Goal: Communication & Community: Answer question/provide support

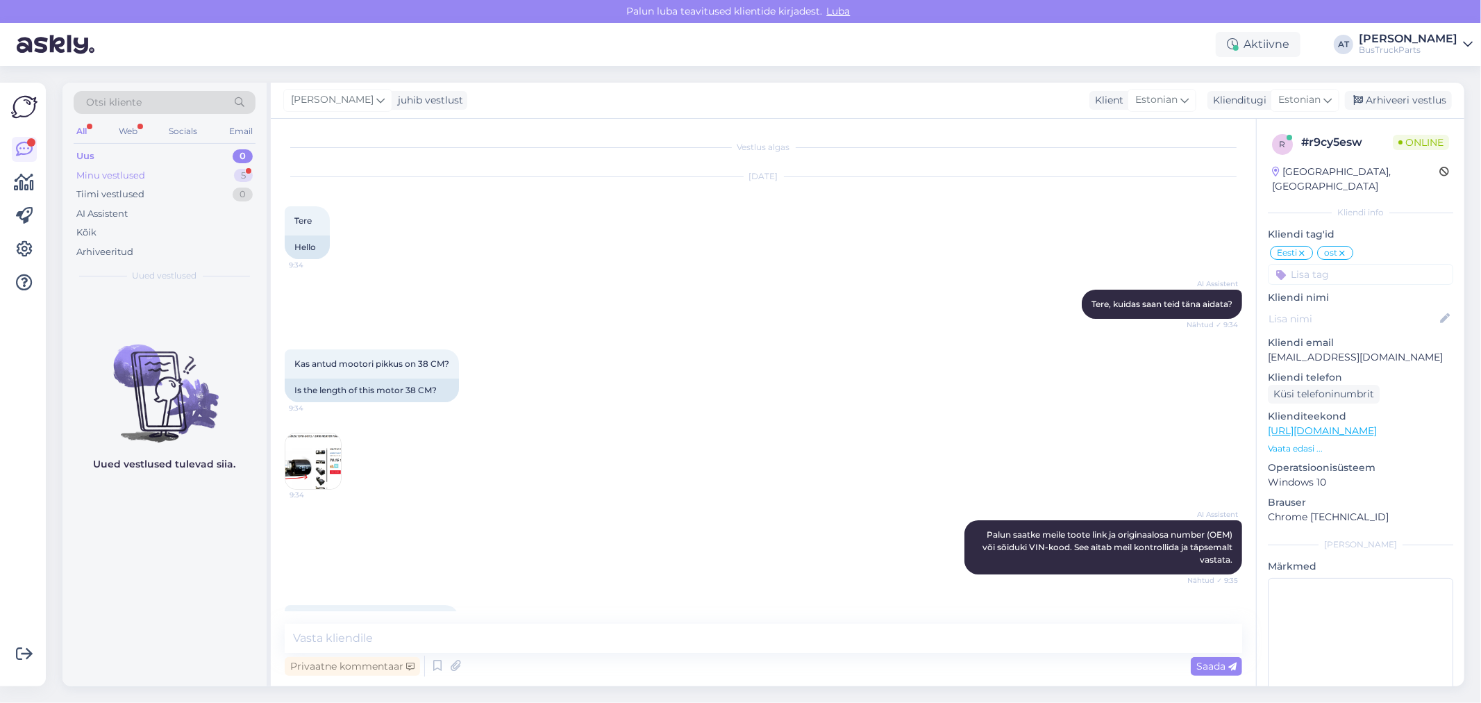
scroll to position [5492, 0]
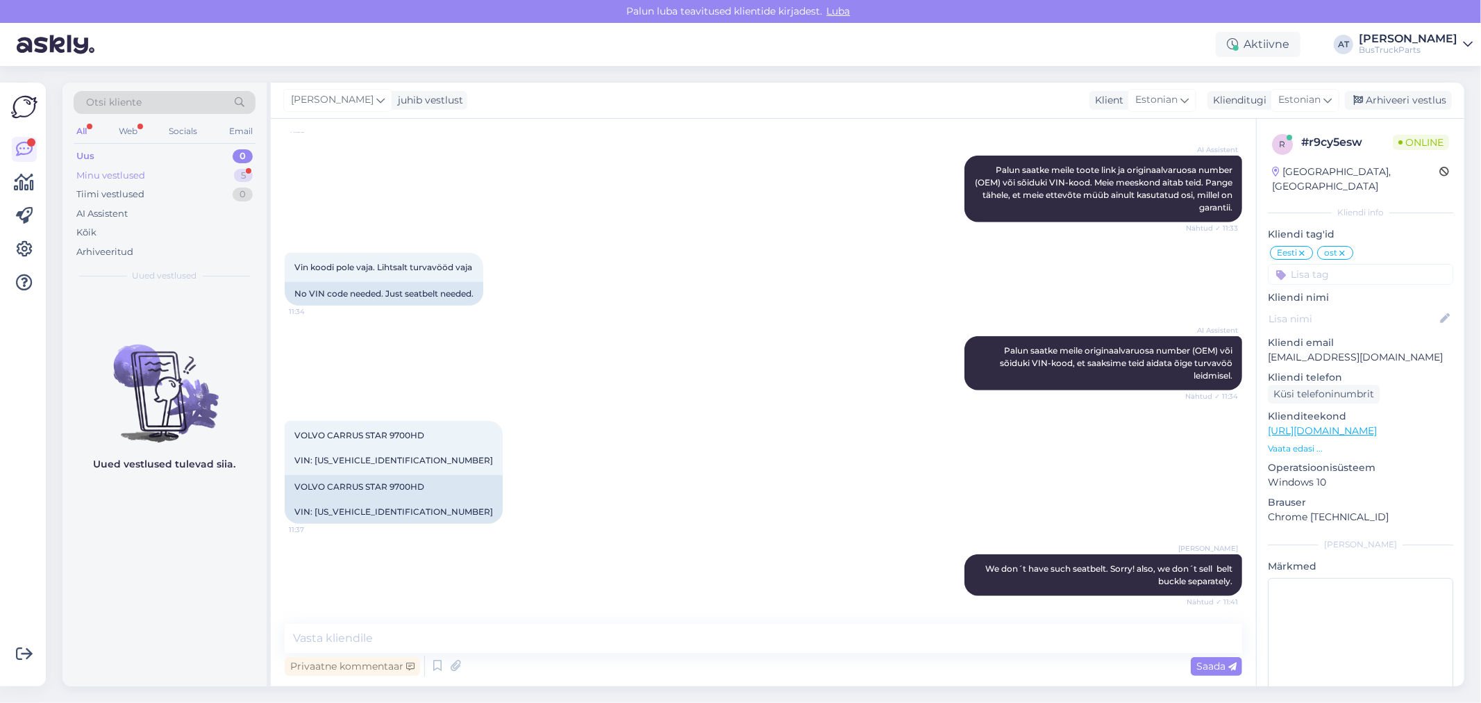
click at [158, 174] on div "Minu vestlused 5" at bounding box center [165, 175] width 182 height 19
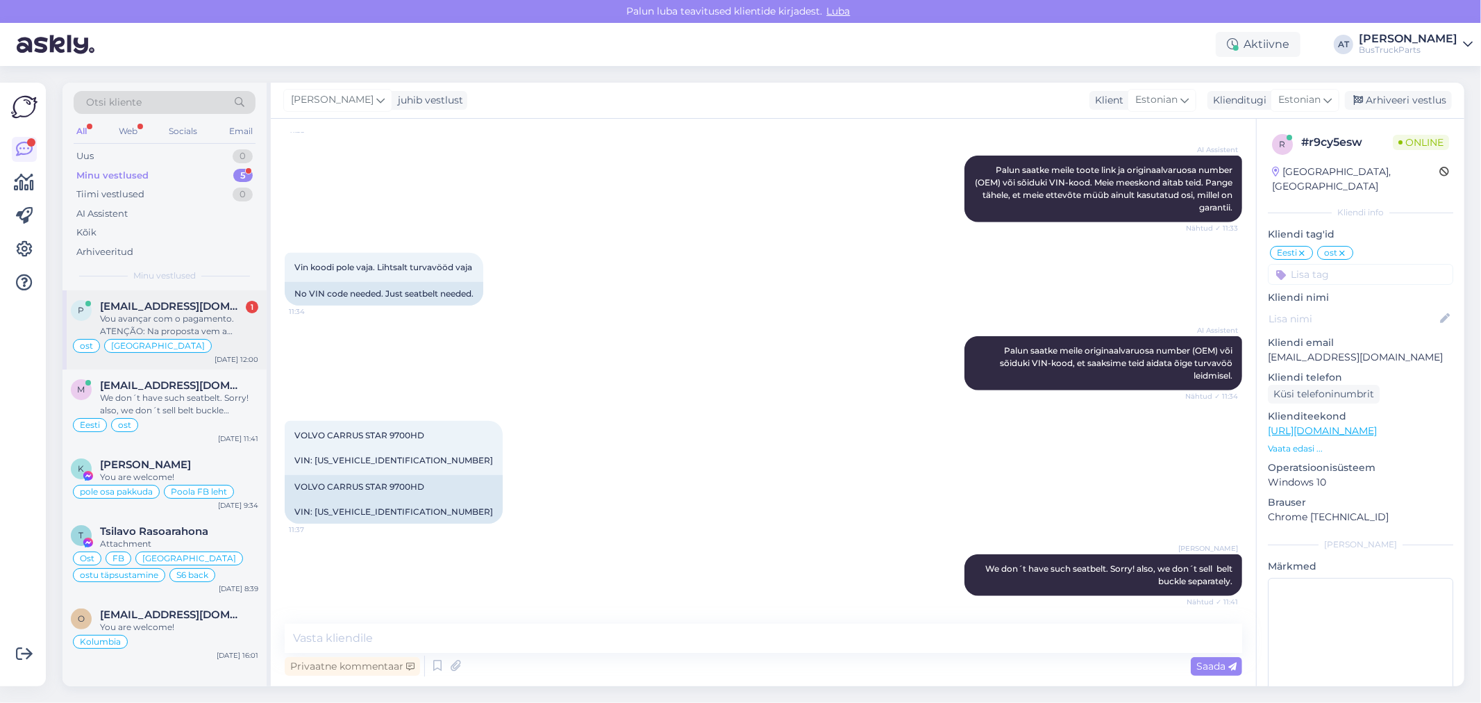
click at [161, 322] on div "Vou avançar com o pagamento. ATENÇÃO: Na proposta vem a referência 20814604 - m…" at bounding box center [179, 325] width 158 height 25
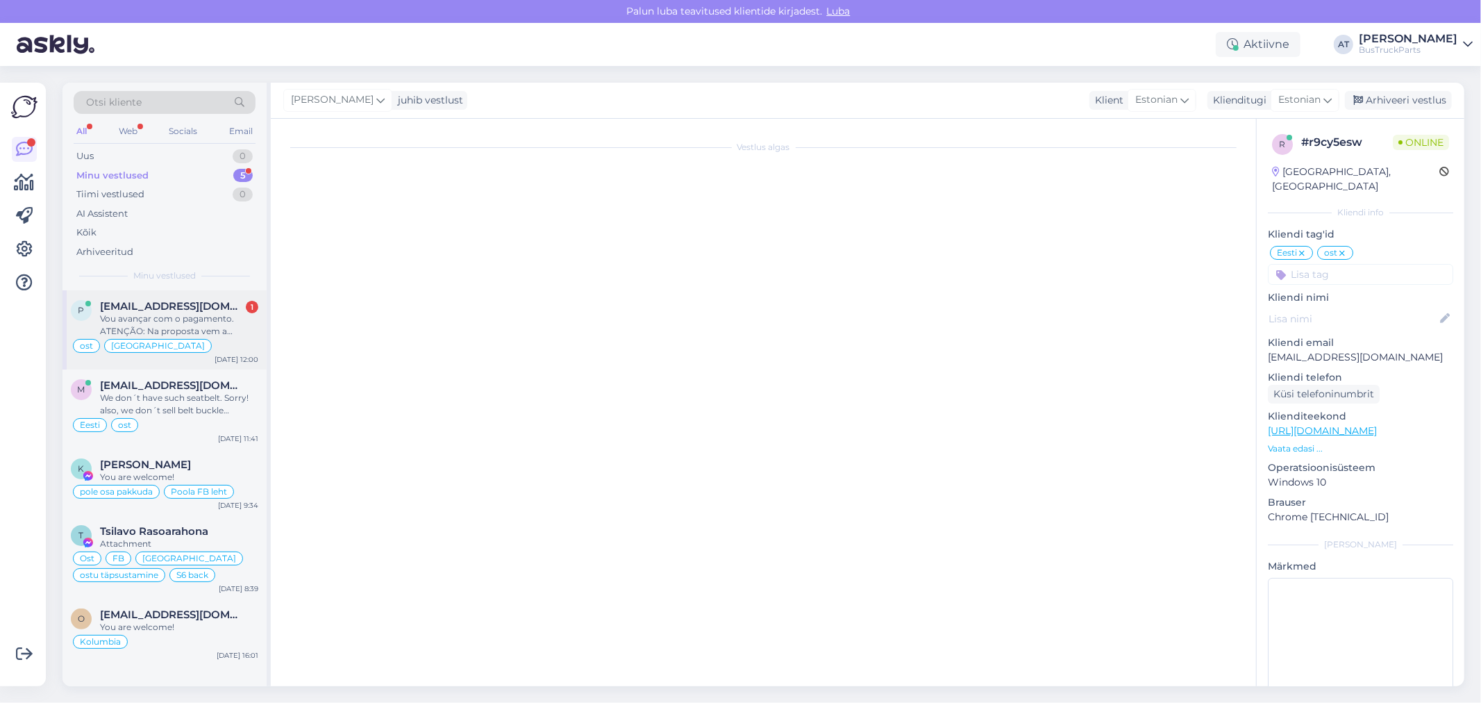
scroll to position [9571, 0]
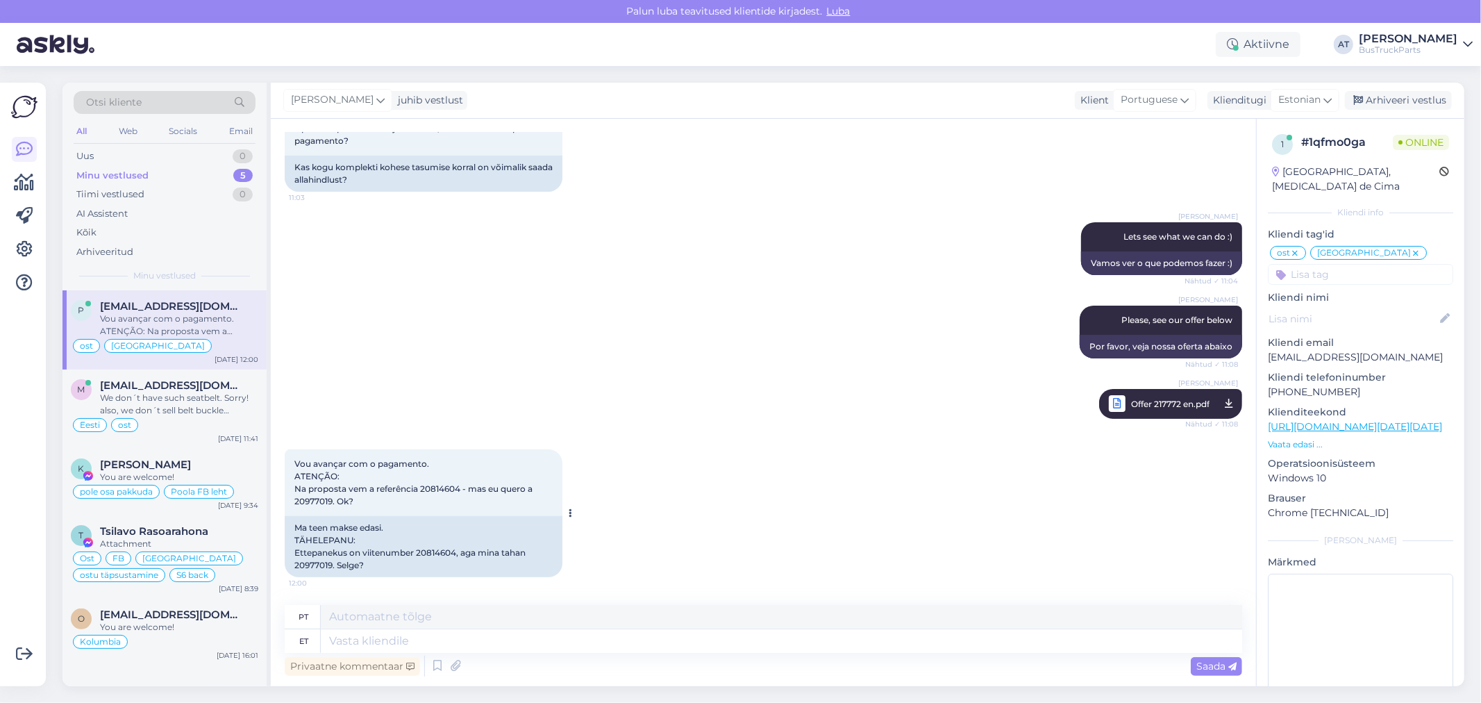
click at [488, 533] on div "Ma teen makse edasi. TÄHELEPANU: Ettepanekus on viitenumber 20814604, aga mina …" at bounding box center [424, 546] width 278 height 61
click at [372, 558] on div "Ma teen makse edasi. TÄHELEPANU: Ettepanekus on viitenumber 20814604, aga mina …" at bounding box center [424, 546] width 278 height 61
click at [365, 551] on div "Ma teen makse edasi. TÄHELEPANU: Ettepanekus on viitenumber 20814604, aga mina …" at bounding box center [424, 546] width 278 height 61
click at [392, 565] on div "Ma teen makse edasi. TÄHELEPANU: Ettepanekus on viitenumber 20814604, aga mina …" at bounding box center [424, 546] width 278 height 61
click at [898, 635] on textarea at bounding box center [782, 641] width 922 height 24
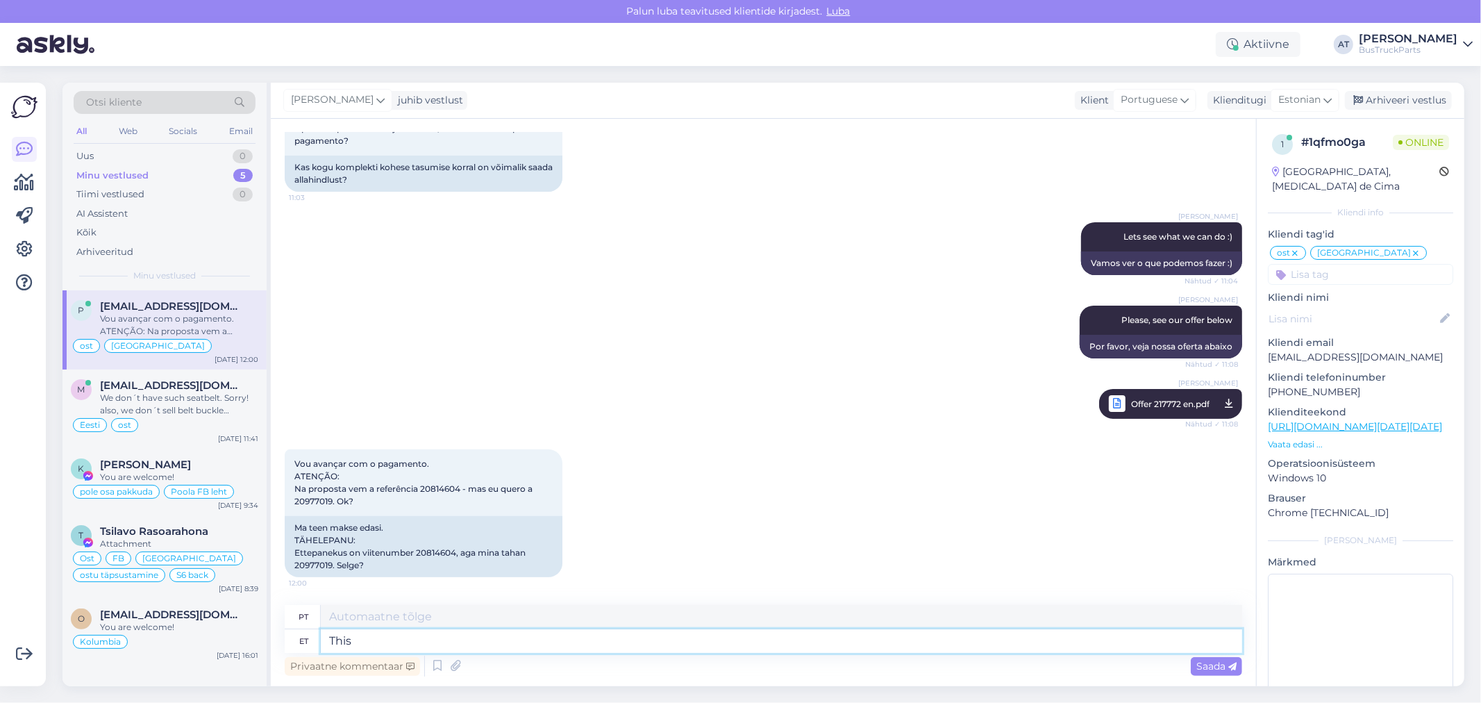
type textarea "This"
type textarea "Esse"
type textarea "This control u"
type textarea "Este controle"
type textarea "This control unita r"
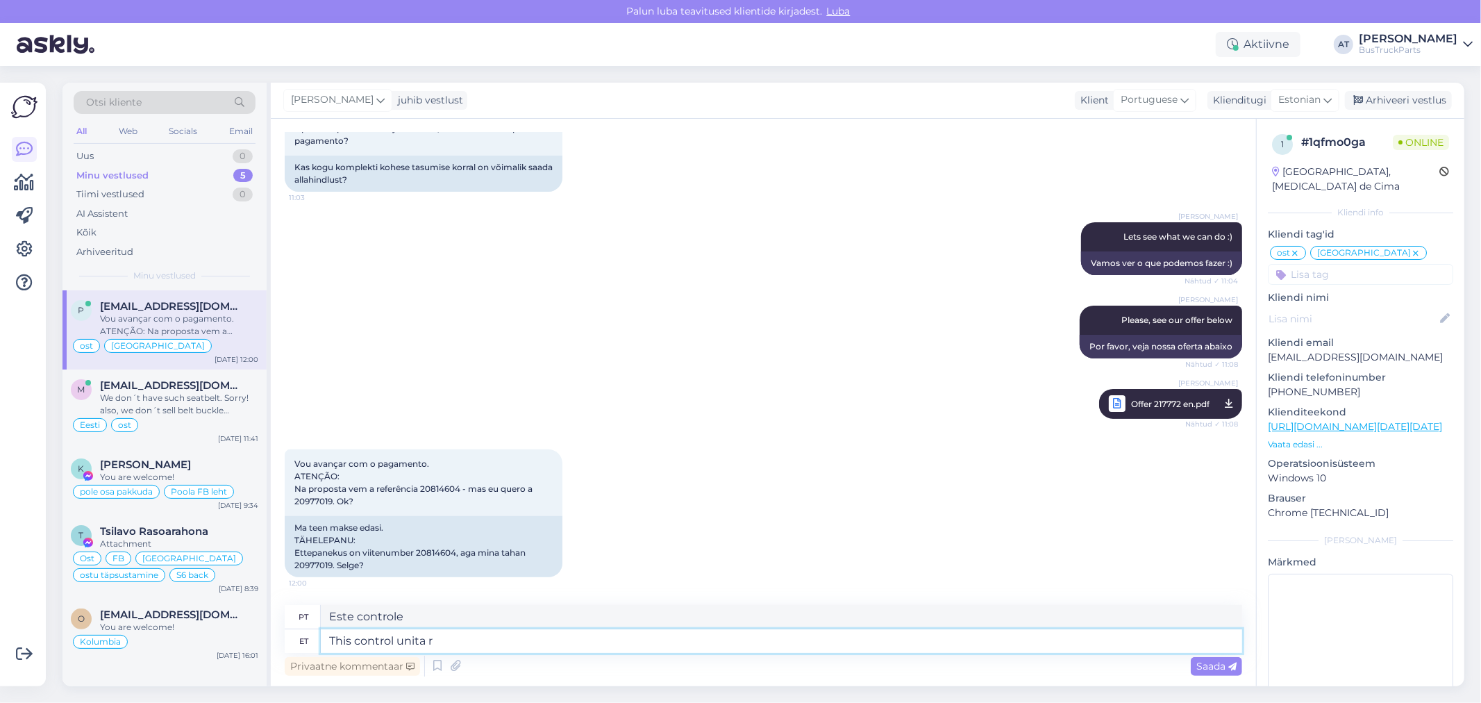
type textarea "Este controle é unita"
type textarea "This control unita a"
type textarea "Este controle dorme"
type textarea "This control unita are in"
type textarea "Esta unidade de controle é"
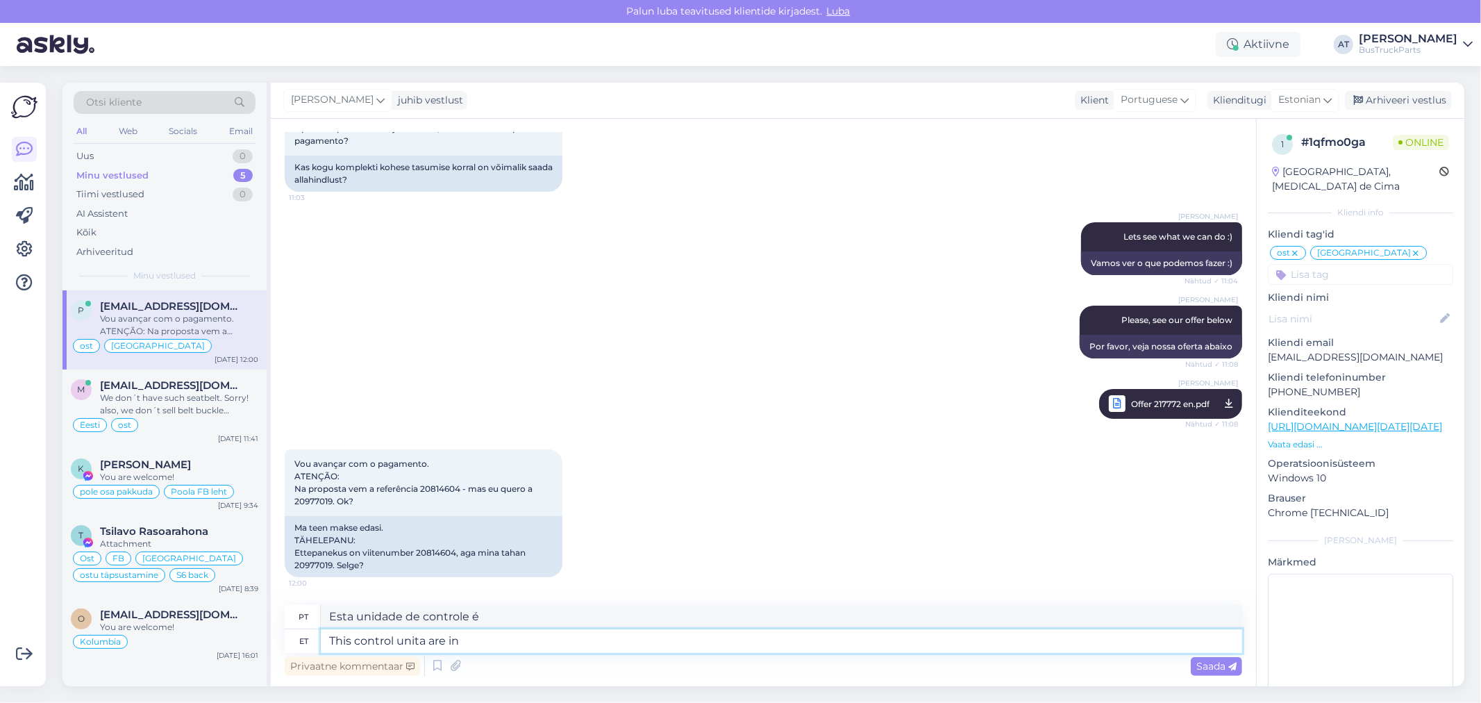
type textarea "This control unita are in"
type textarea "Esta unidade de controle está em"
type textarea "This control unita are in the o"
type textarea "Esta unidade de controle está no"
type textarea "This control unita are in the offer"
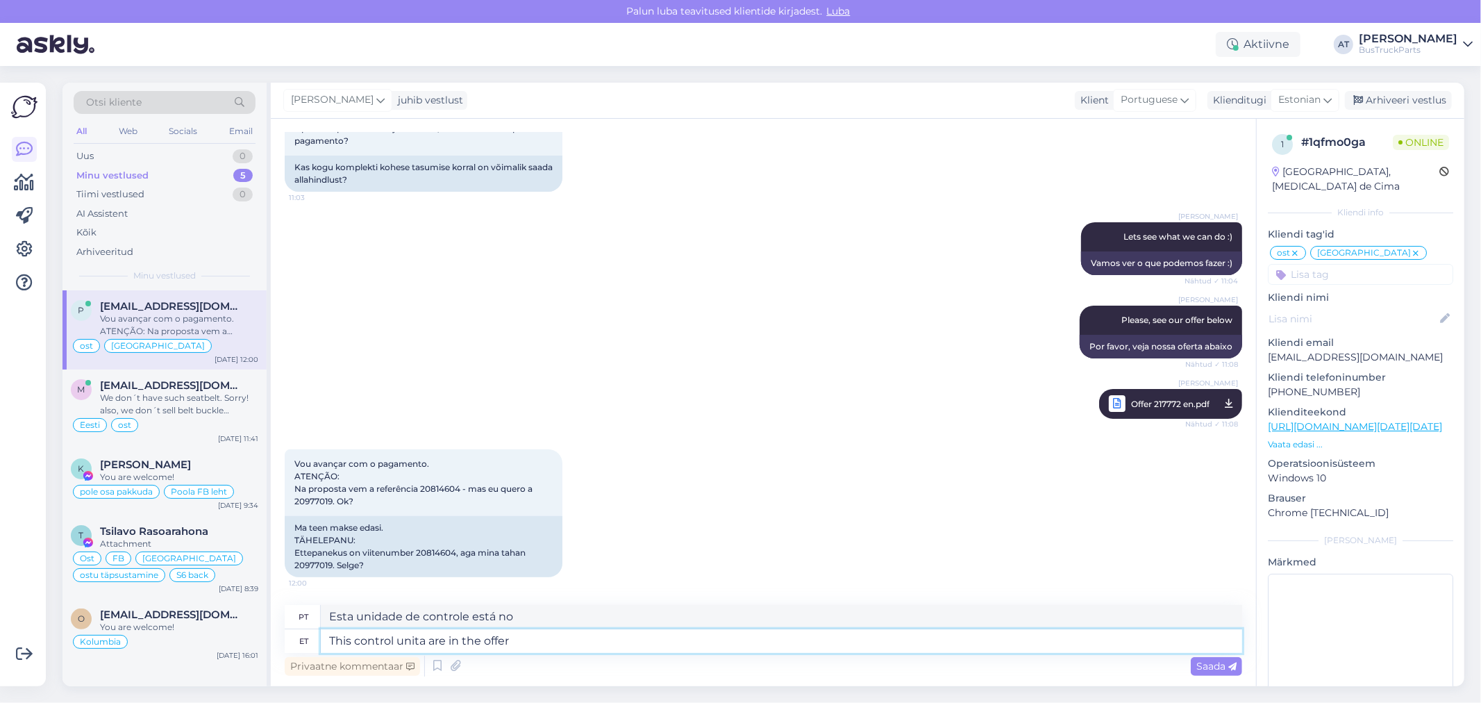
type textarea "Esta unidade de controle está em oferta"
type textarea "This control unita are in the offer"
type textarea "Esta unidade de controle está na oferta"
type textarea "This control unita are in the offer"
click at [862, 641] on textarea "This control unita are in the offer" at bounding box center [782, 641] width 922 height 24
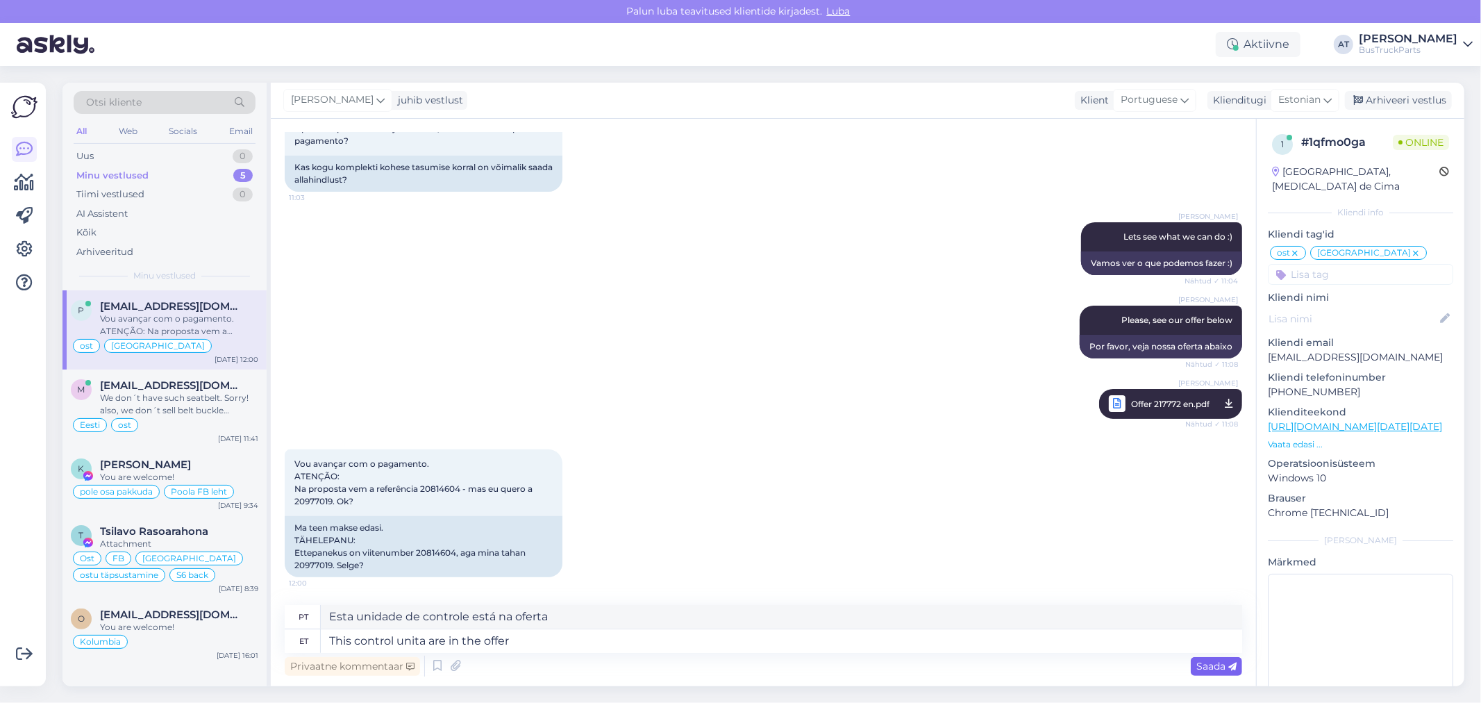
drag, startPoint x: 1204, startPoint y: 663, endPoint x: 1164, endPoint y: 656, distance: 40.9
click at [1204, 663] on span "Saada" at bounding box center [1217, 666] width 40 height 13
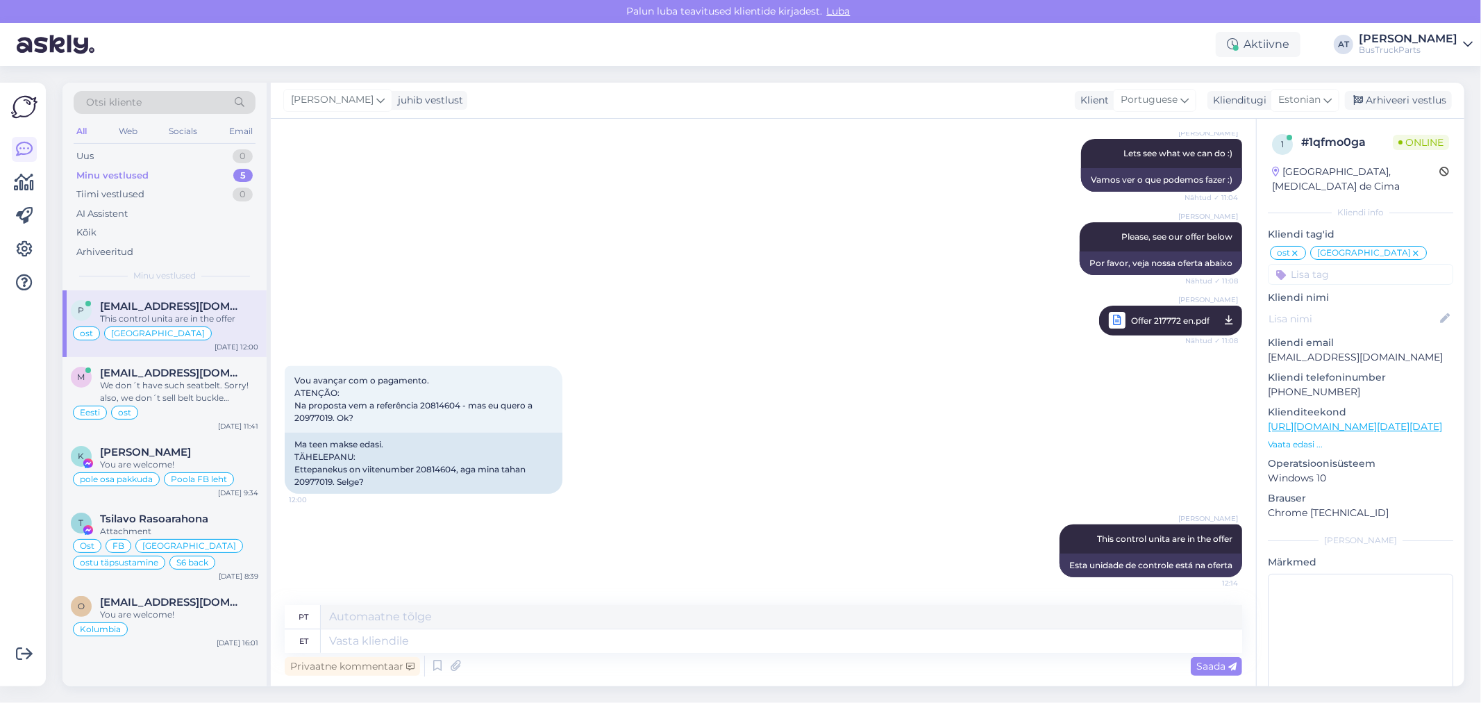
scroll to position [9655, 0]
click at [1137, 644] on textarea at bounding box center [782, 641] width 922 height 24
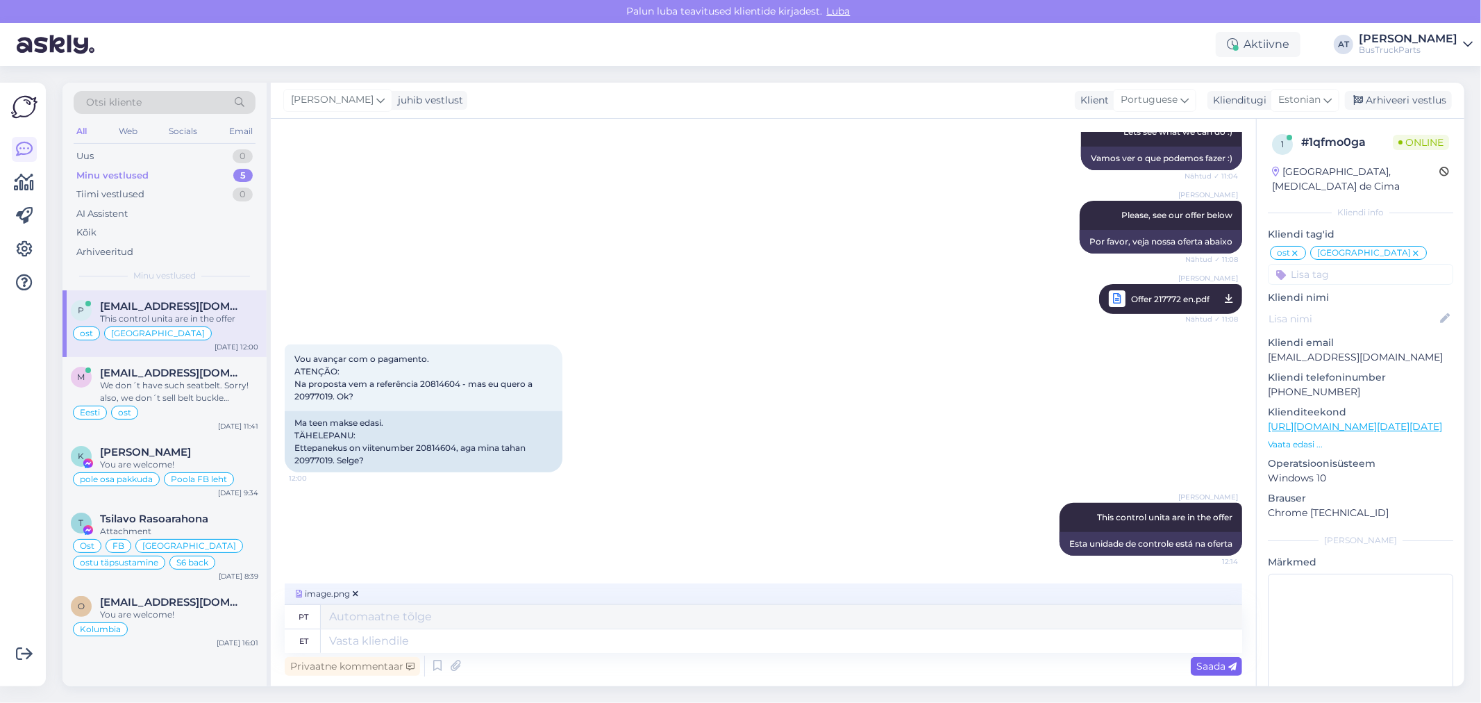
click at [1222, 665] on span "Saada" at bounding box center [1217, 666] width 40 height 13
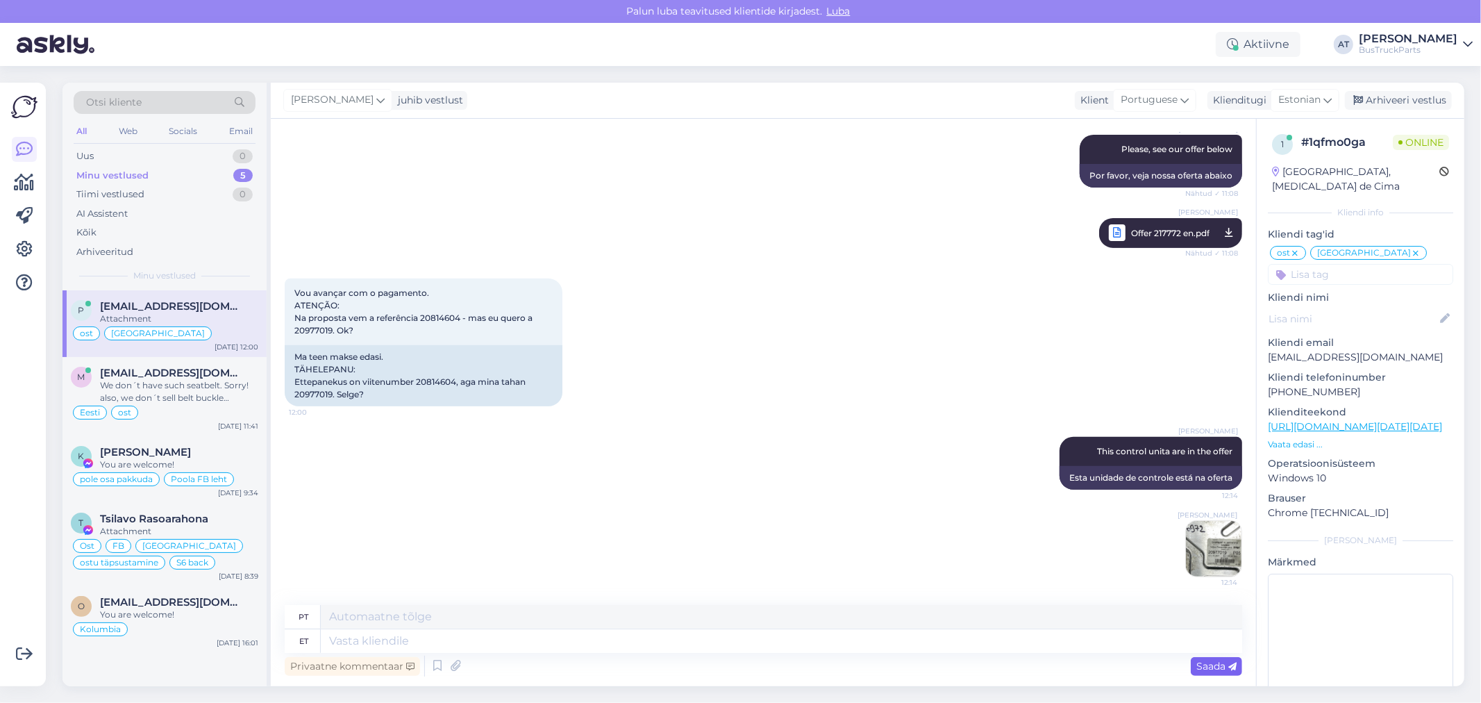
scroll to position [9742, 0]
click at [942, 642] on textarea at bounding box center [782, 641] width 922 height 24
paste textarea "D"
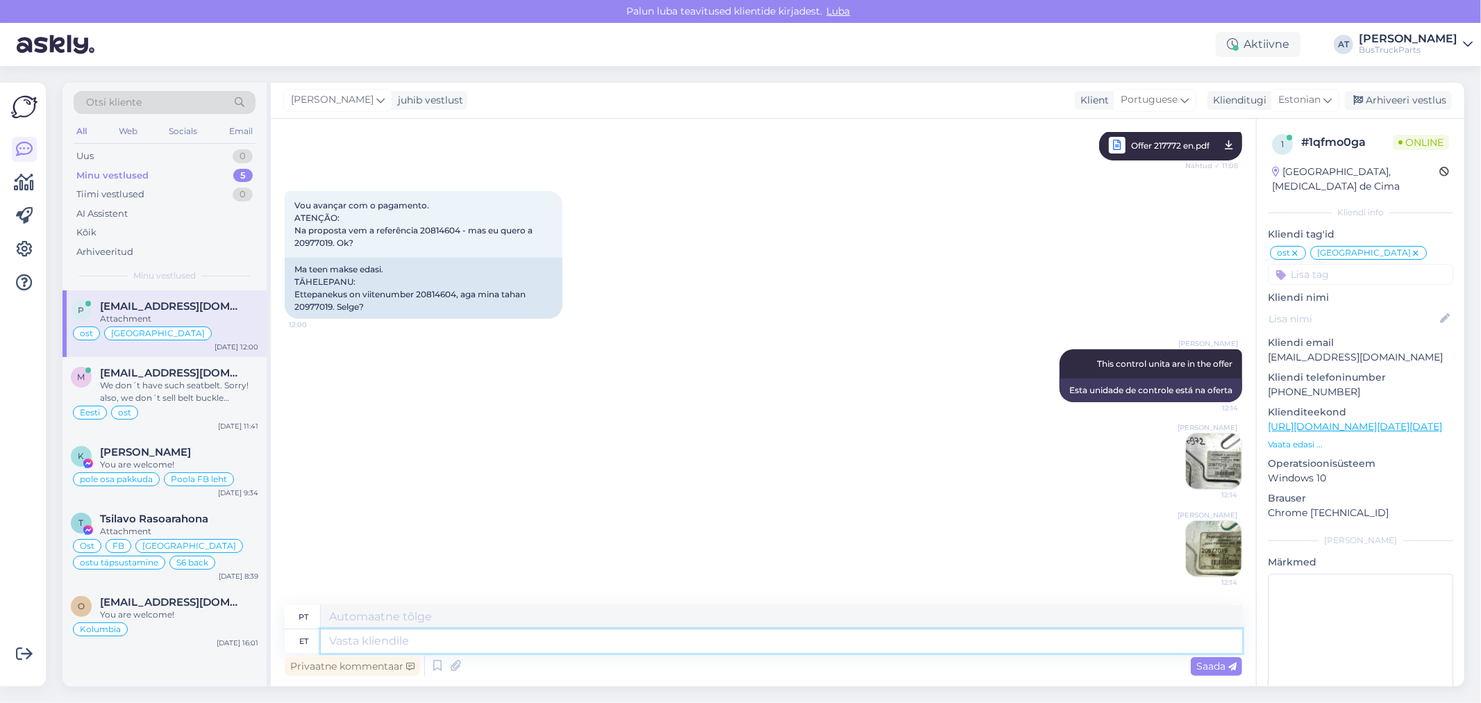
scroll to position [9830, 0]
click at [942, 642] on textarea at bounding box center [782, 641] width 922 height 24
type textarea "Dont v"
type textarea "Não"
type textarea "Dont worry :"
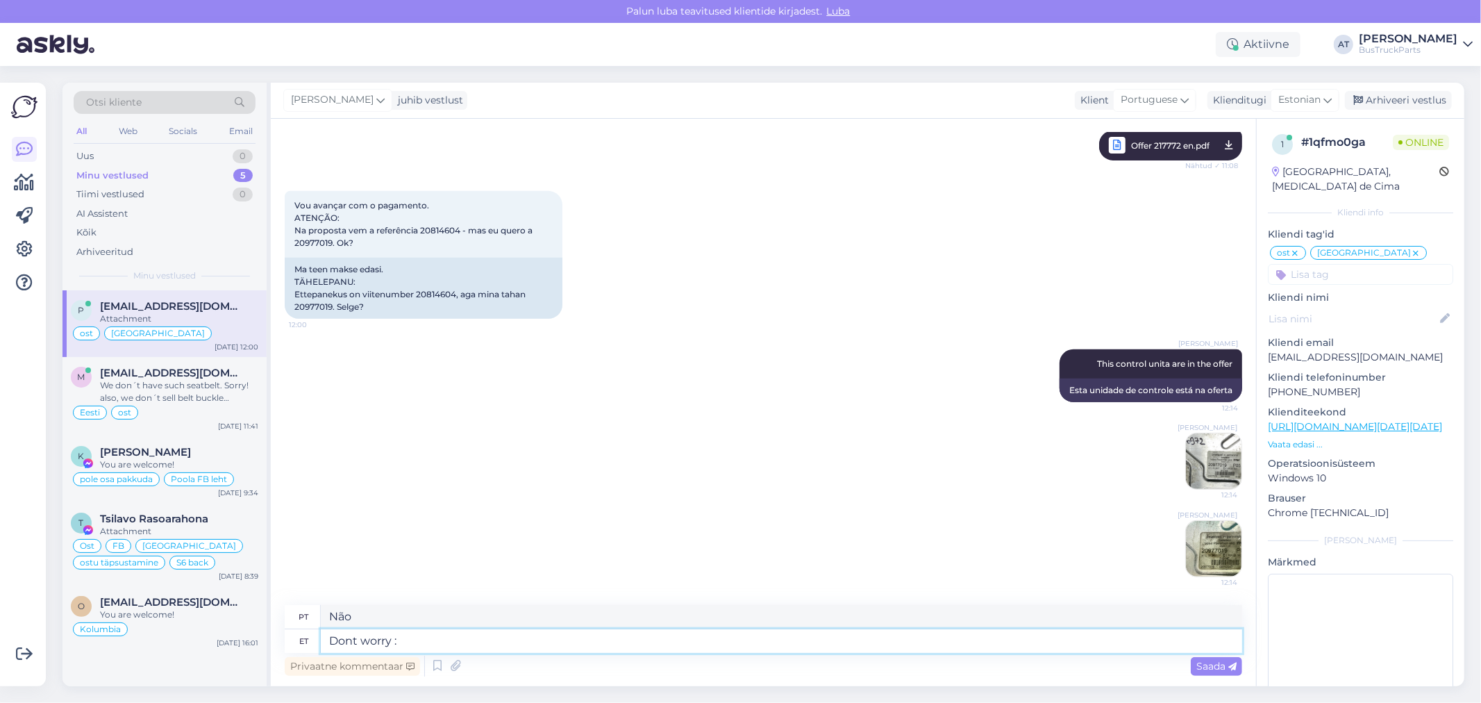
type textarea "Não se preocupe"
type textarea "Dont worry :)"
type textarea "Não se preocupe :)"
type textarea "Dont worry :)"
click at [1197, 665] on span "Saada" at bounding box center [1217, 666] width 40 height 13
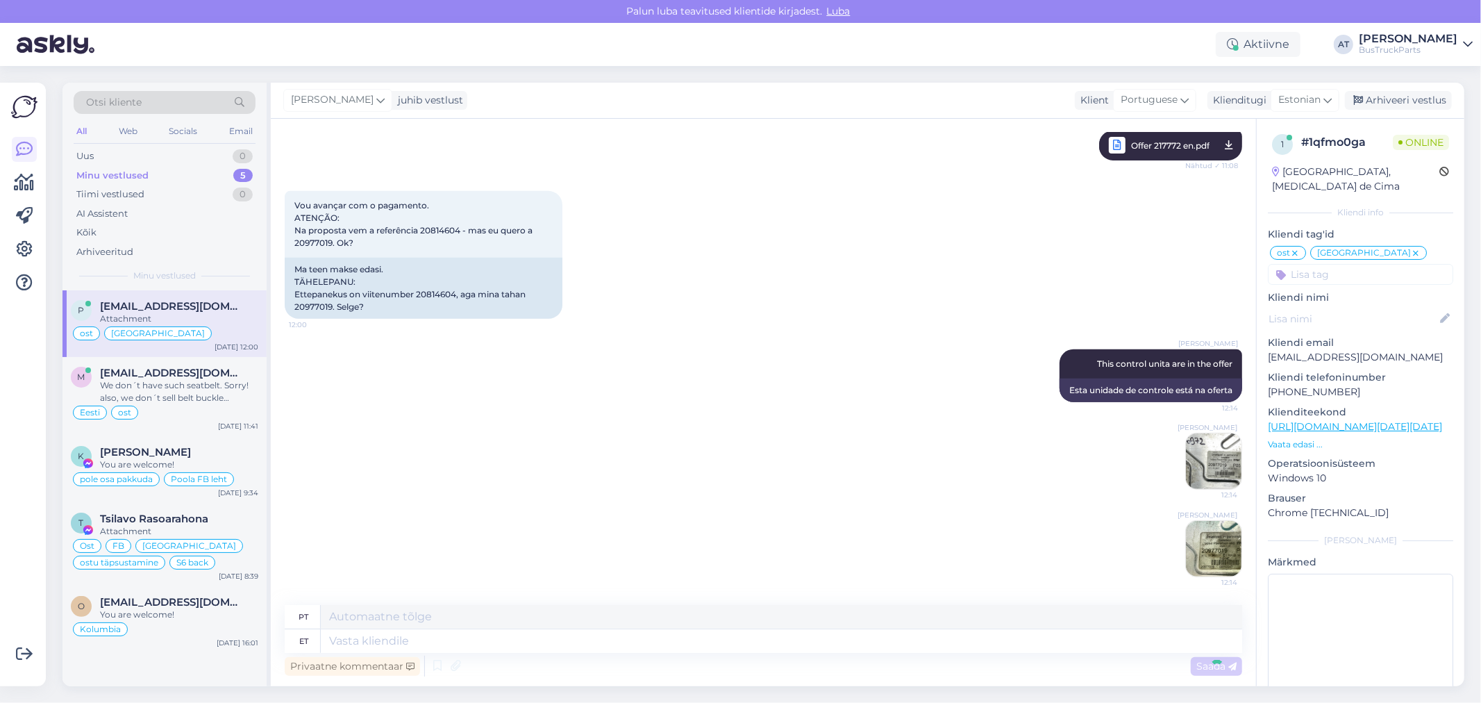
scroll to position [9914, 0]
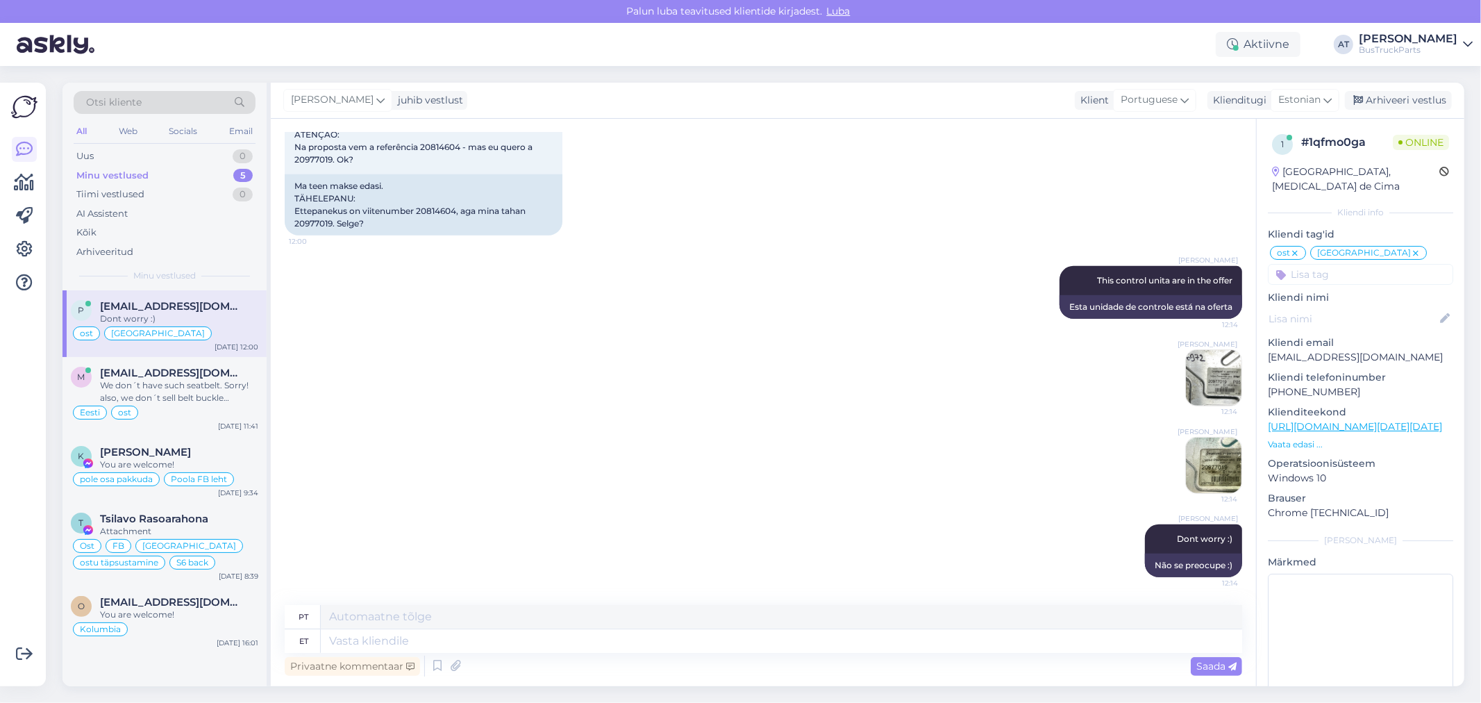
click at [886, 663] on div "Privaatne kommentaar Saada" at bounding box center [764, 666] width 958 height 26
click at [1024, 292] on icon at bounding box center [1028, 292] width 8 height 8
drag, startPoint x: 1131, startPoint y: 288, endPoint x: 1138, endPoint y: 287, distance: 7.1
click at [1135, 288] on div "[PERSON_NAME] This control unita are in the offer 12:14" at bounding box center [1151, 280] width 183 height 29
